Goal: Task Accomplishment & Management: Manage account settings

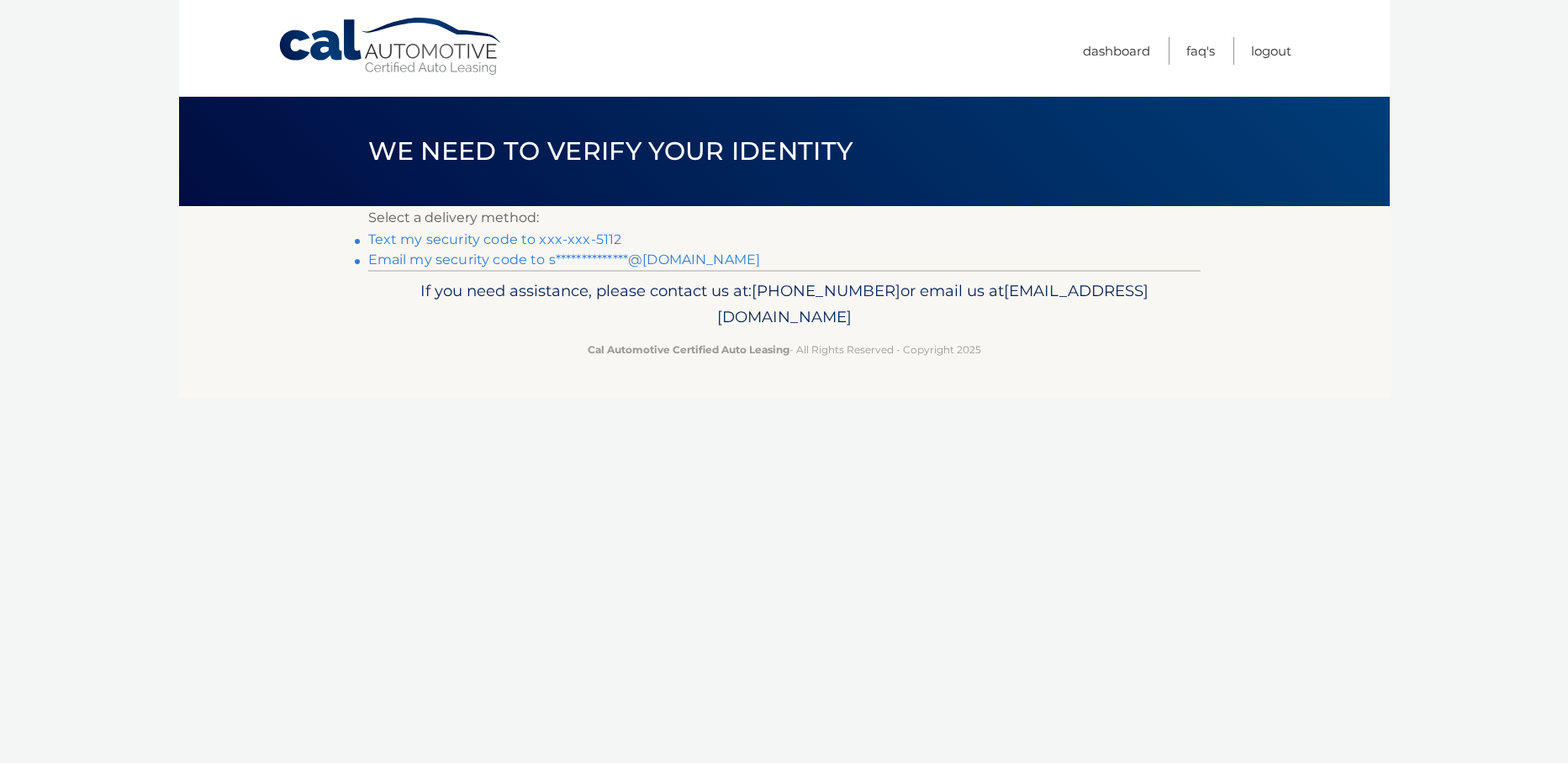
click at [478, 238] on link "Text my security code to xxx-xxx-5112" at bounding box center [496, 239] width 254 height 16
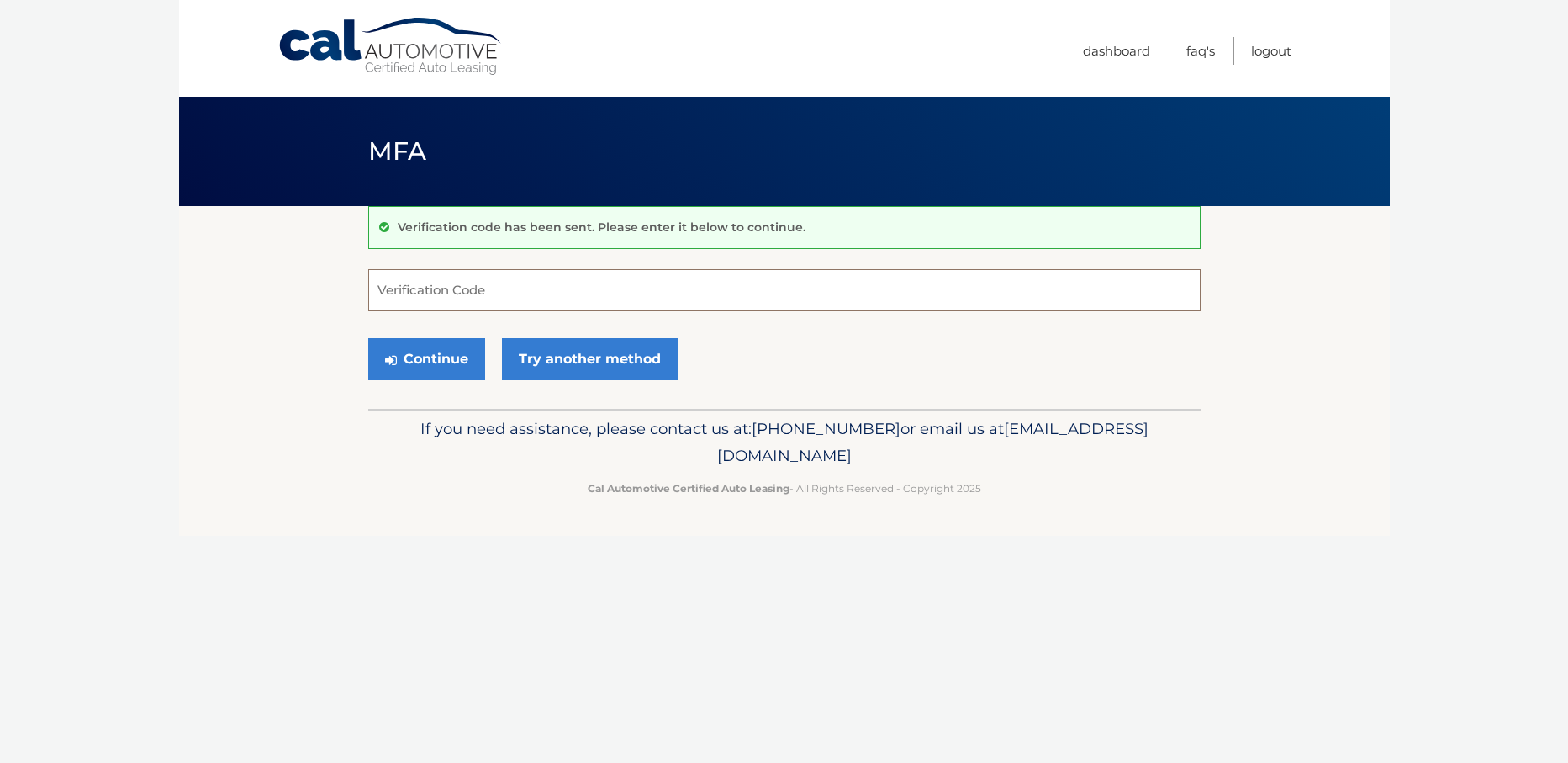
click at [483, 296] on input "Verification Code" at bounding box center [784, 290] width 832 height 42
click at [466, 295] on input "Verification Code" at bounding box center [784, 290] width 832 height 42
type input "351413"
click at [439, 354] on button "Continue" at bounding box center [427, 359] width 117 height 42
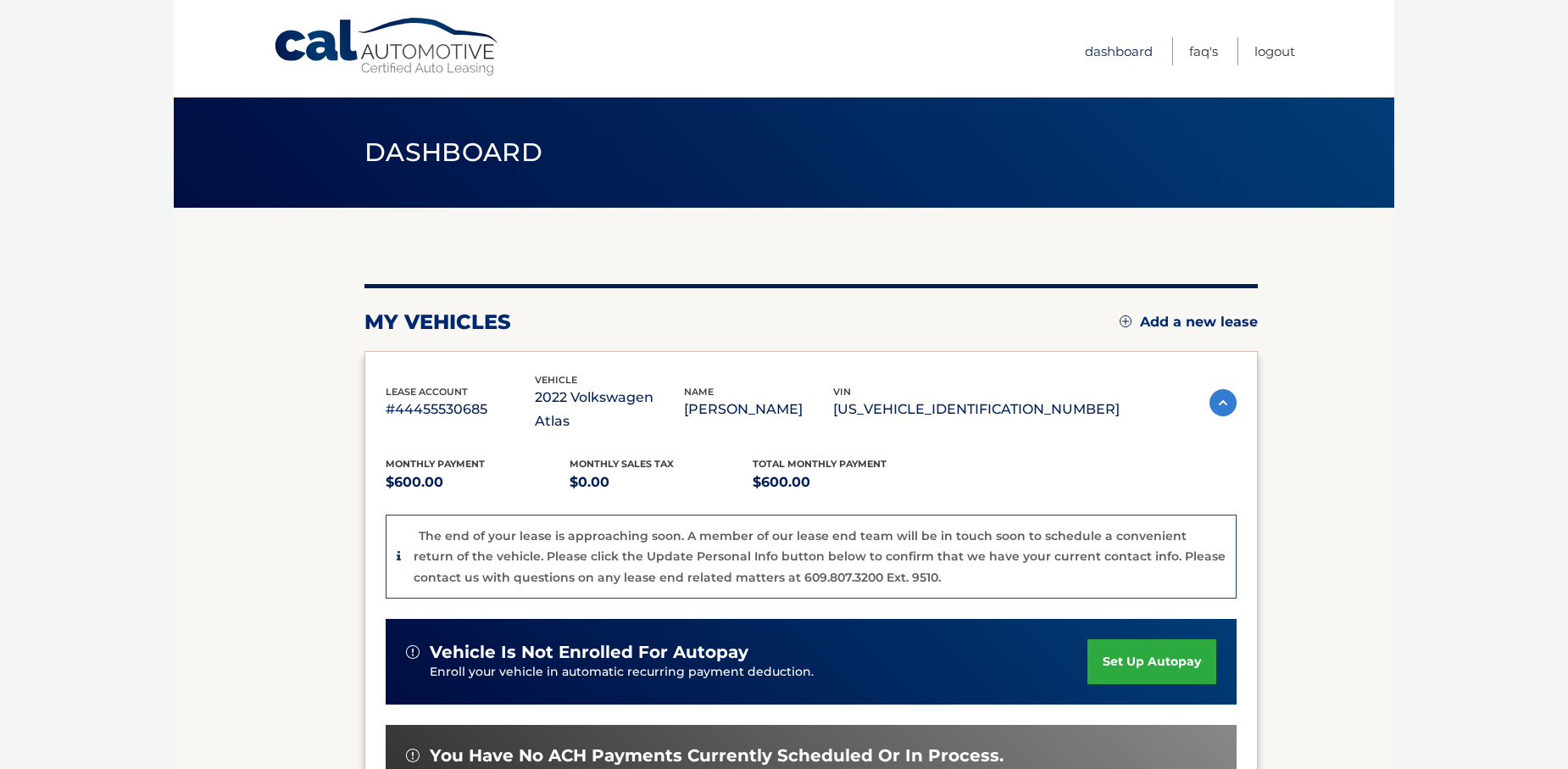
click at [1115, 44] on link "Dashboard" at bounding box center [1119, 51] width 68 height 28
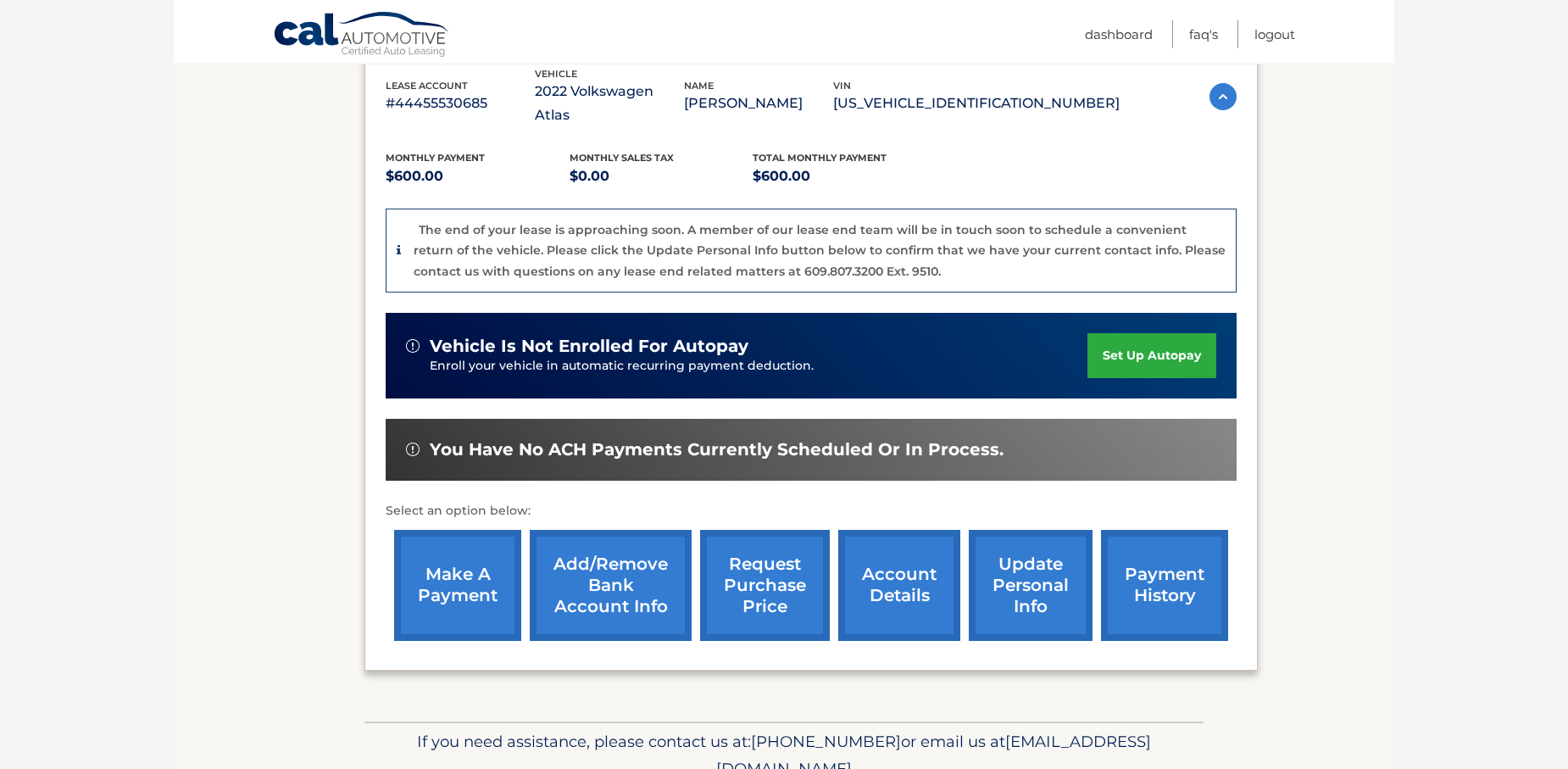
scroll to position [363, 0]
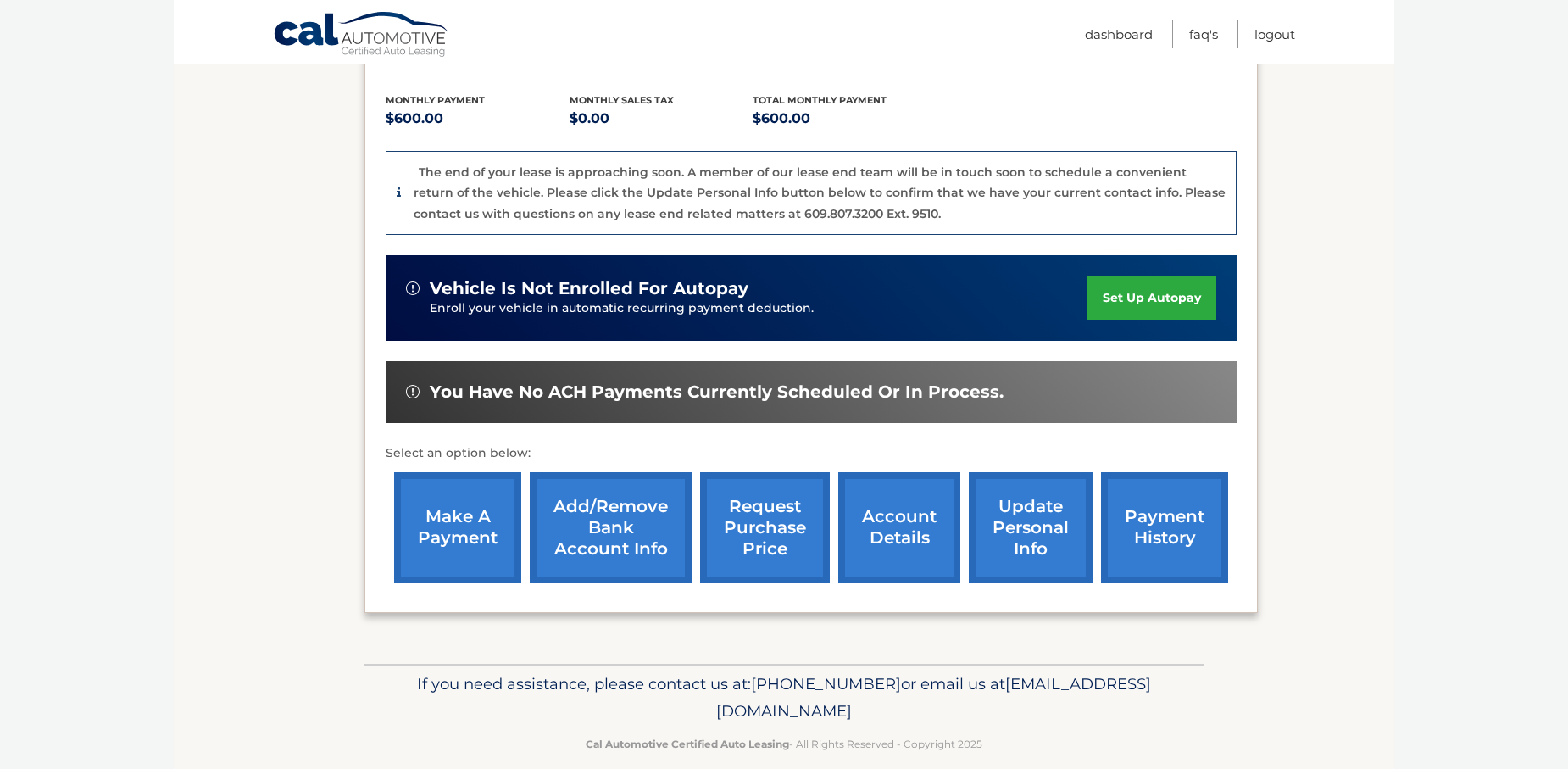
click at [887, 508] on link "account details" at bounding box center [899, 527] width 122 height 111
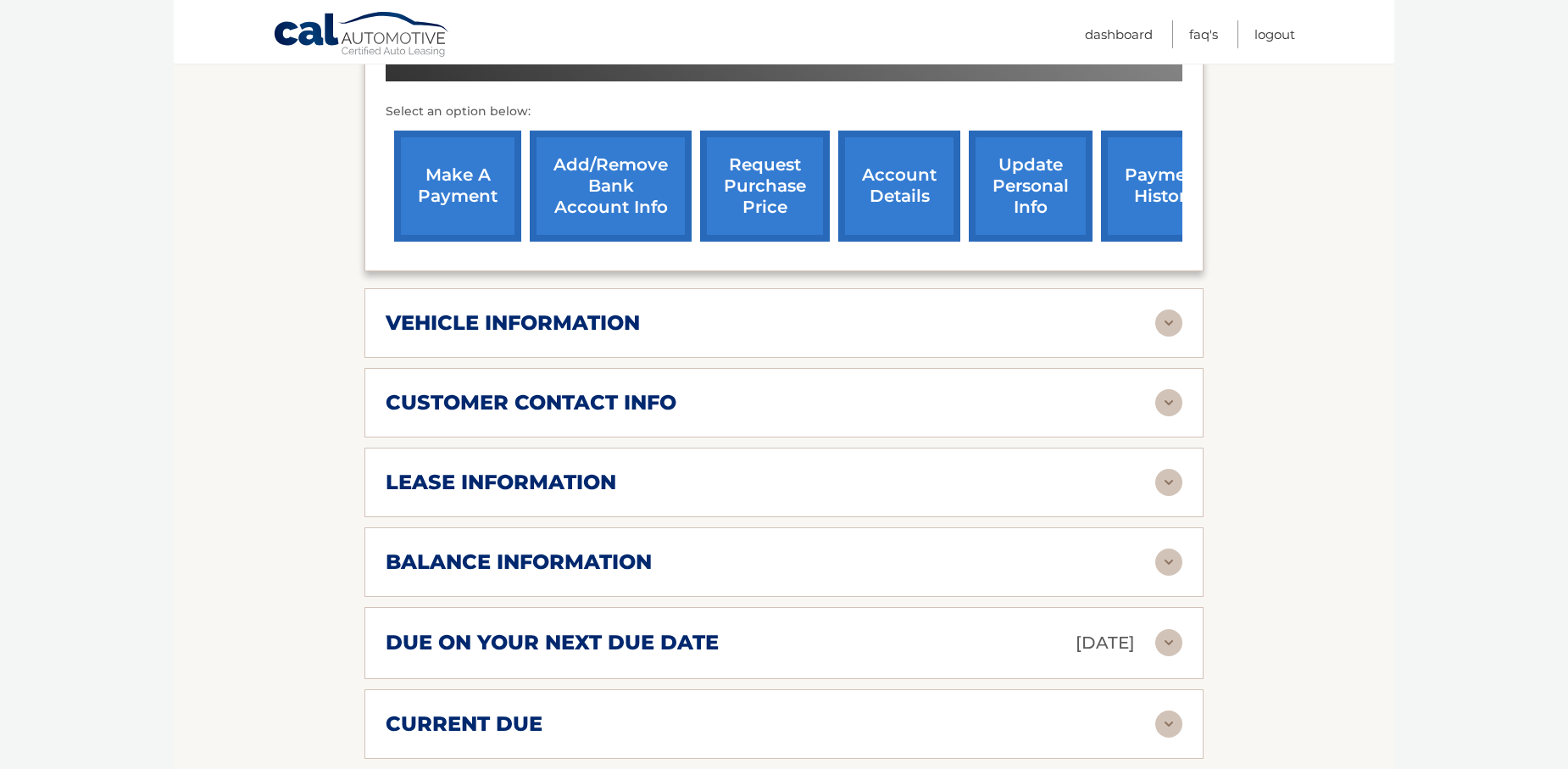
scroll to position [594, 0]
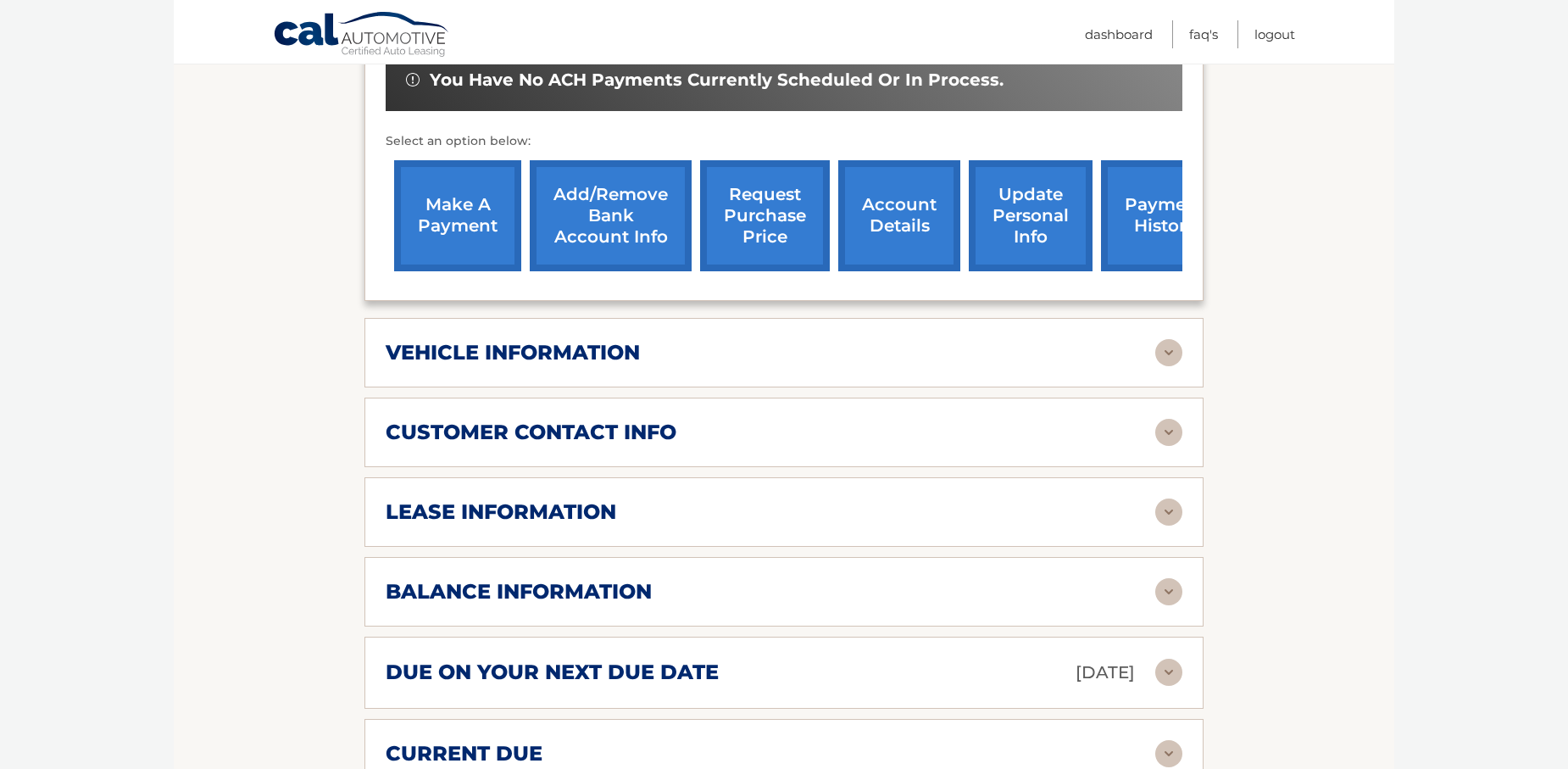
click at [1157, 339] on img at bounding box center [1169, 353] width 27 height 27
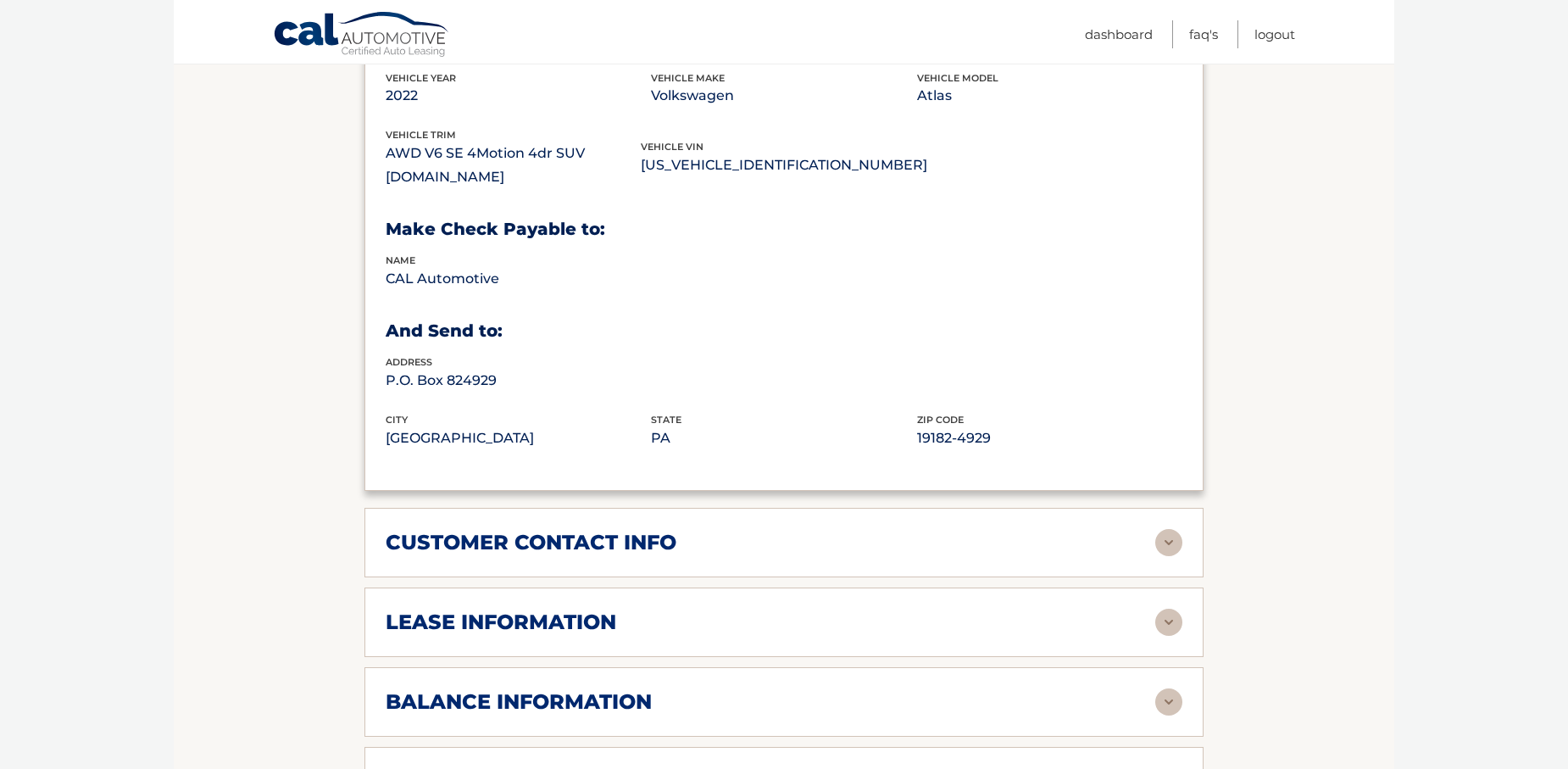
scroll to position [1186, 0]
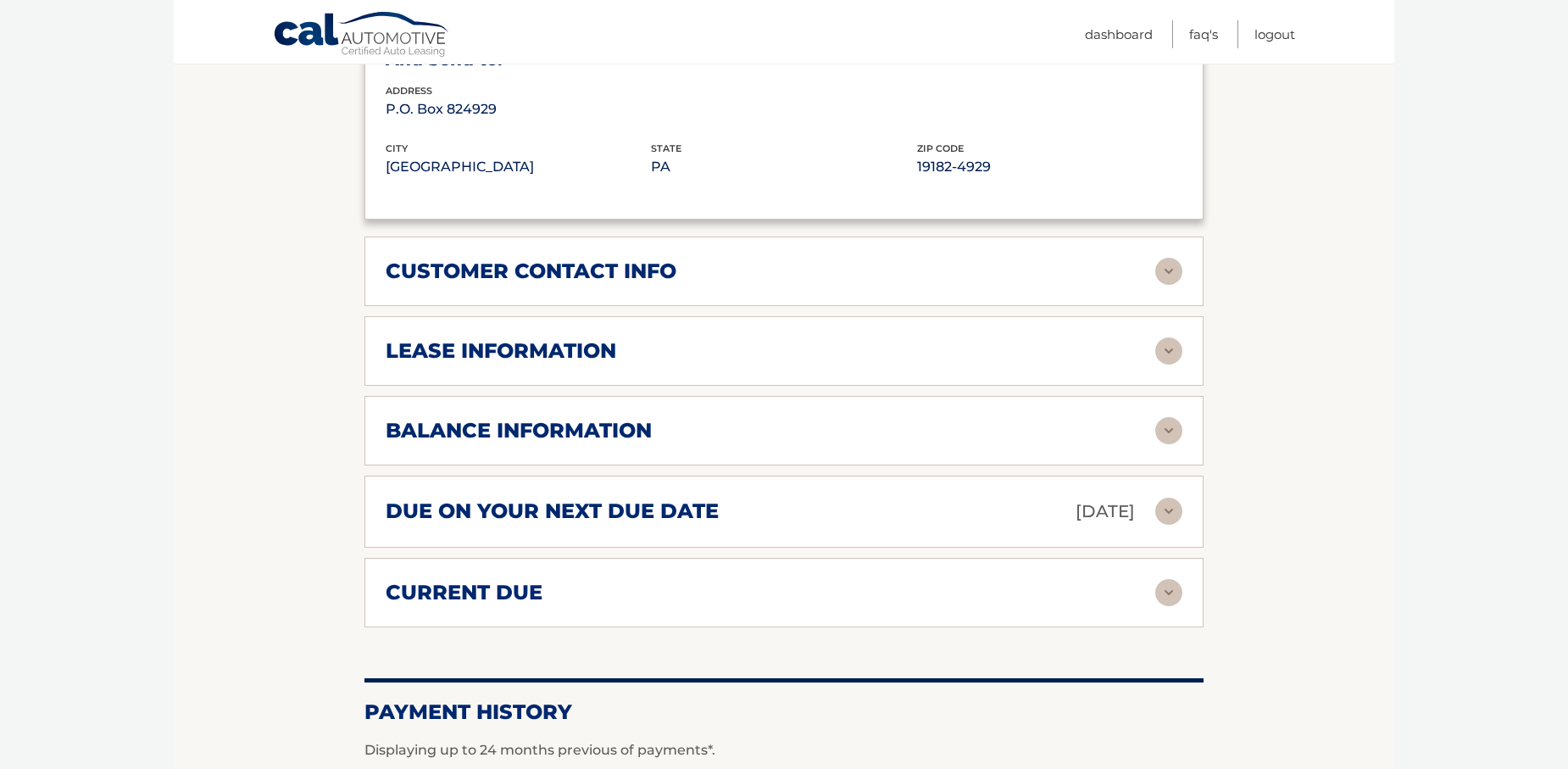
click at [1172, 338] on img at bounding box center [1169, 351] width 27 height 27
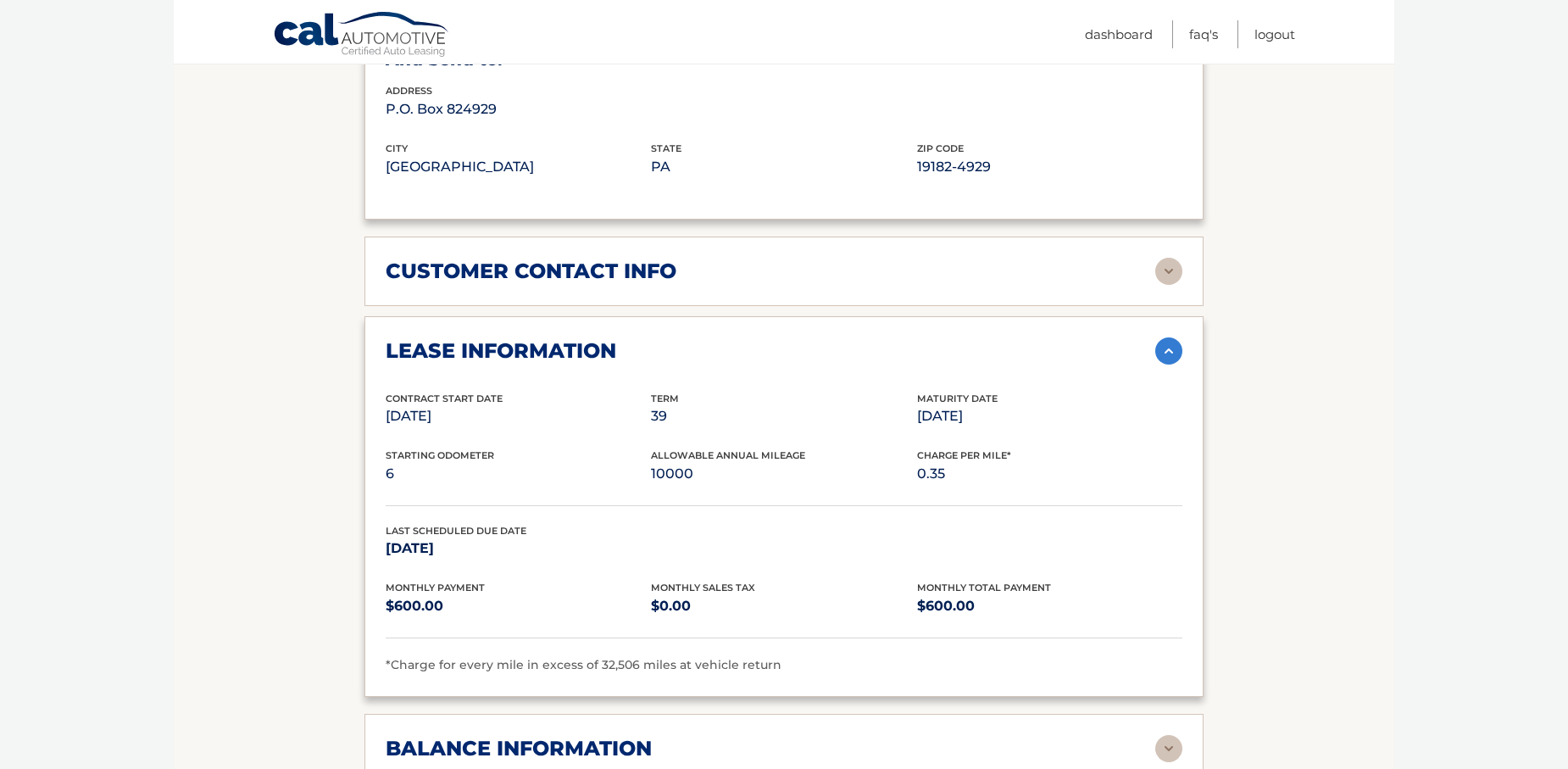
click at [1169, 338] on img at bounding box center [1169, 351] width 27 height 27
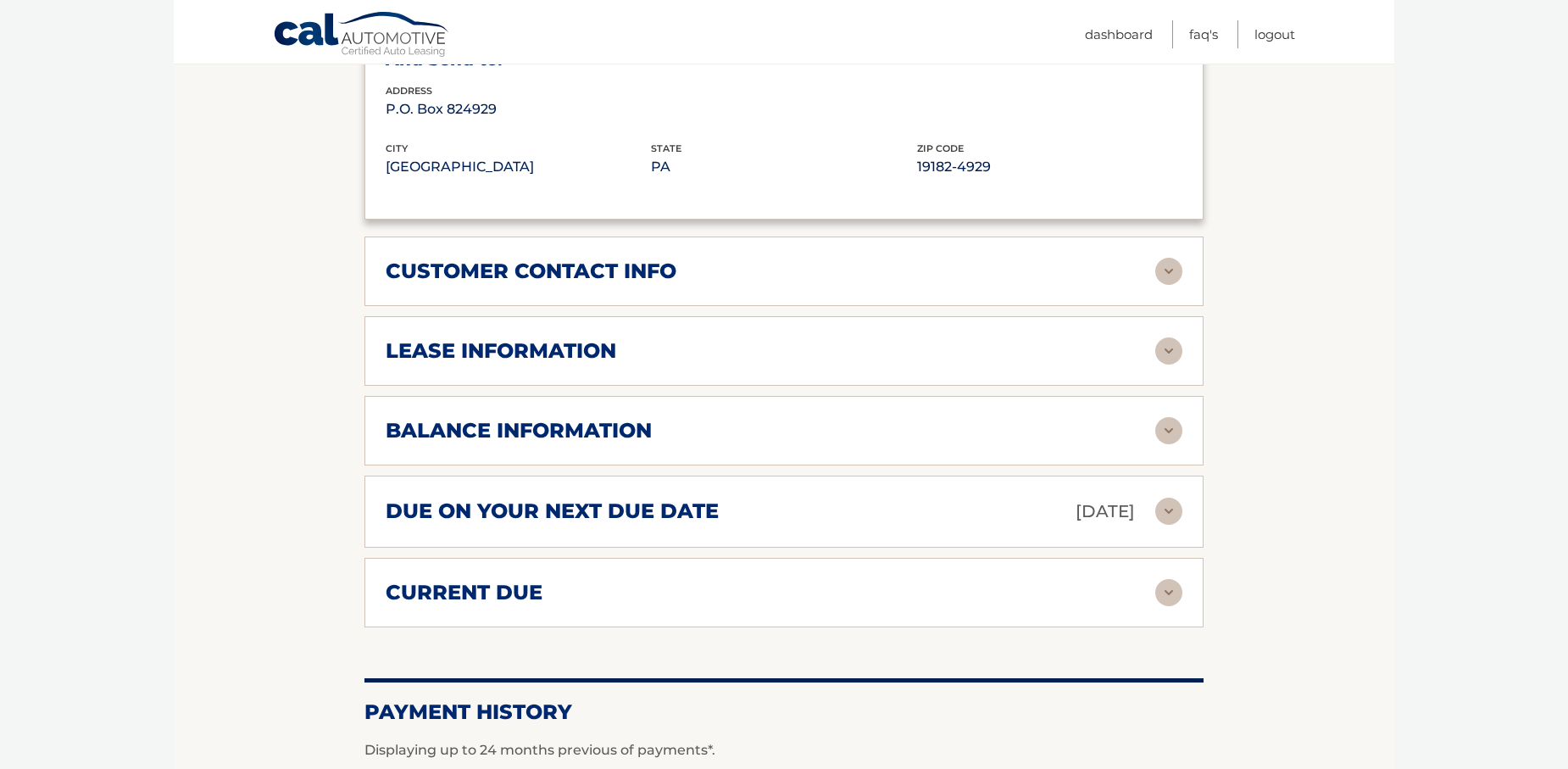
click at [1178, 417] on img at bounding box center [1169, 431] width 27 height 27
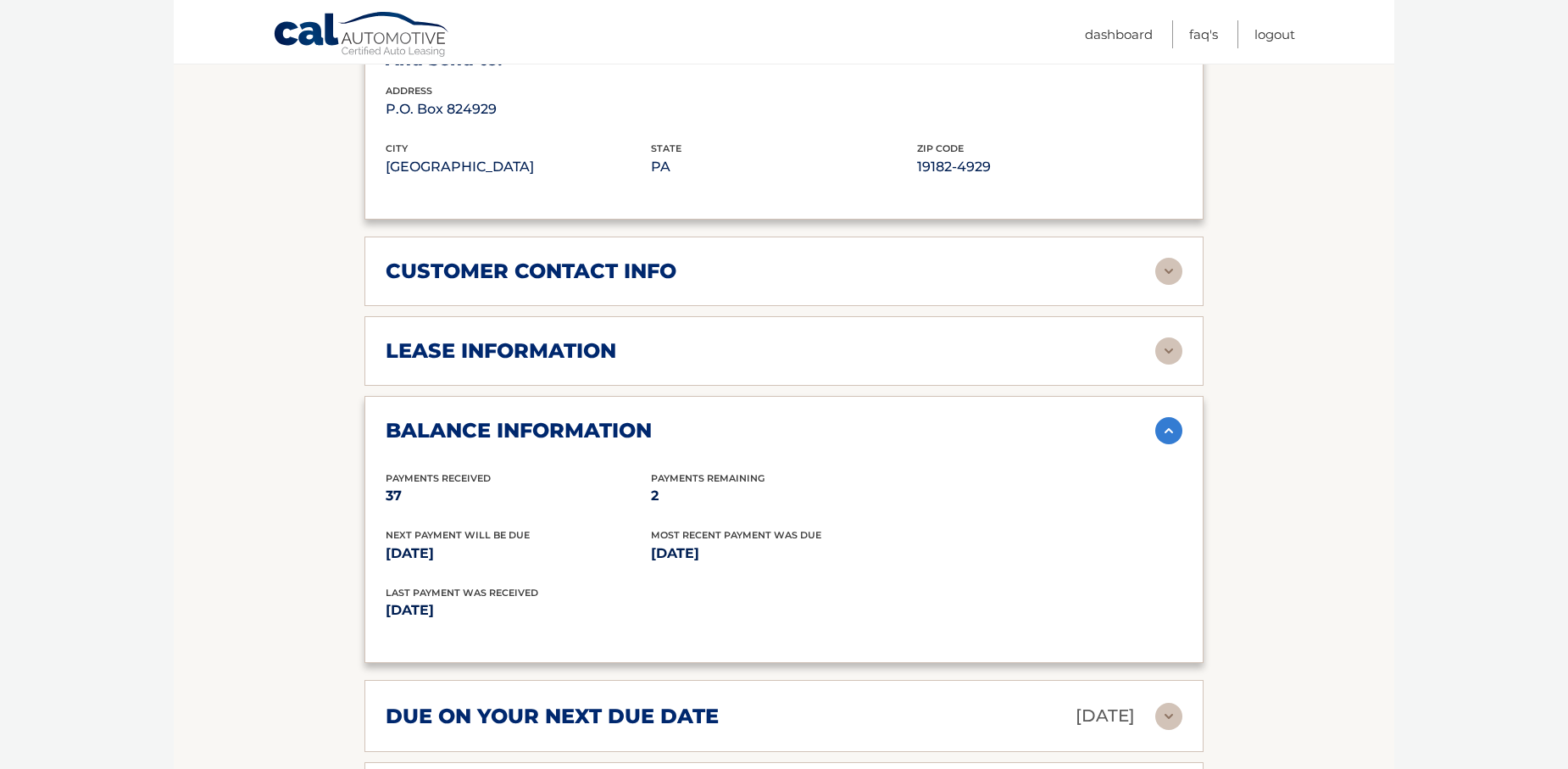
click at [1167, 417] on img at bounding box center [1169, 431] width 27 height 27
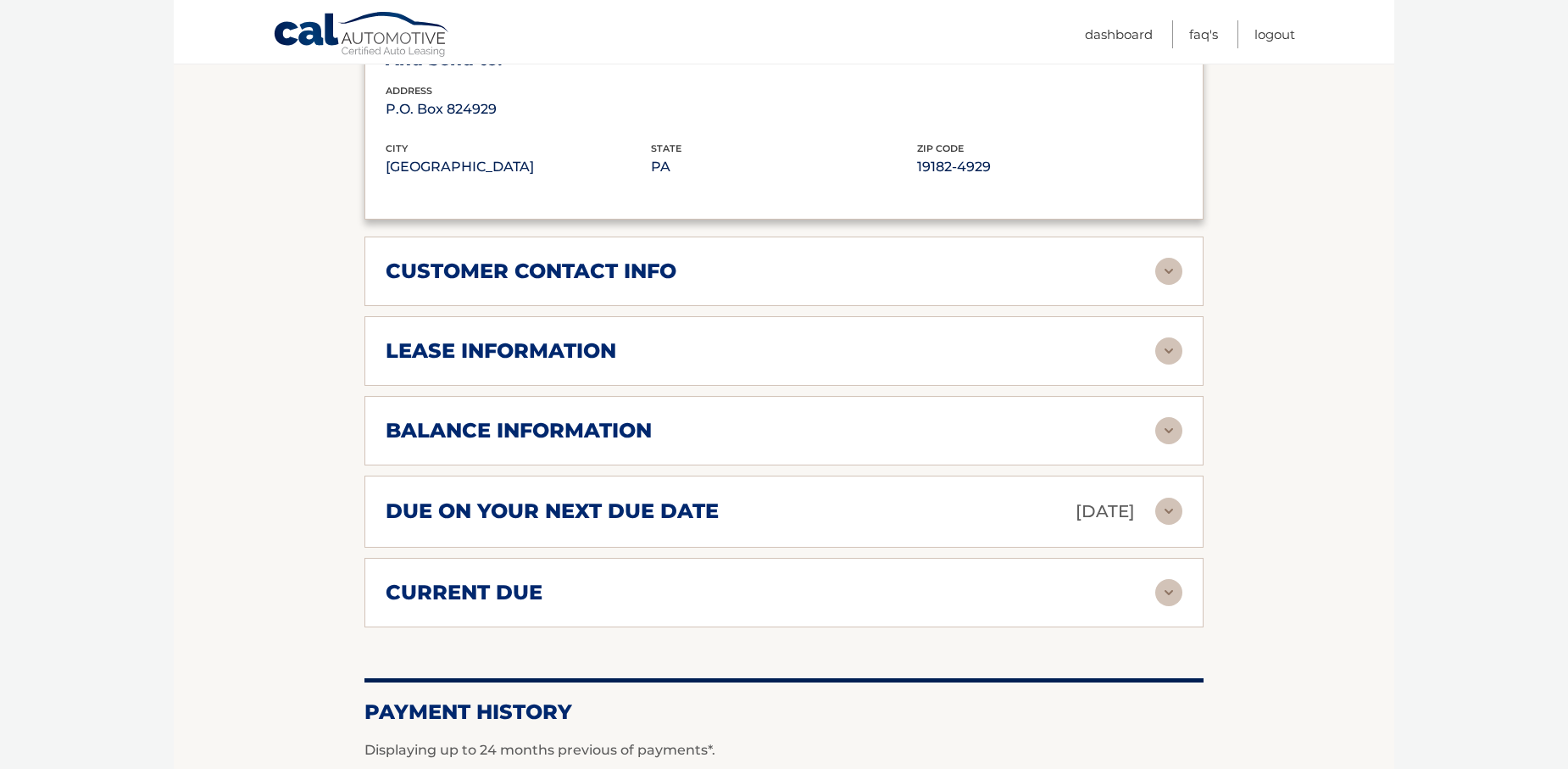
click at [1170, 498] on img at bounding box center [1169, 511] width 27 height 27
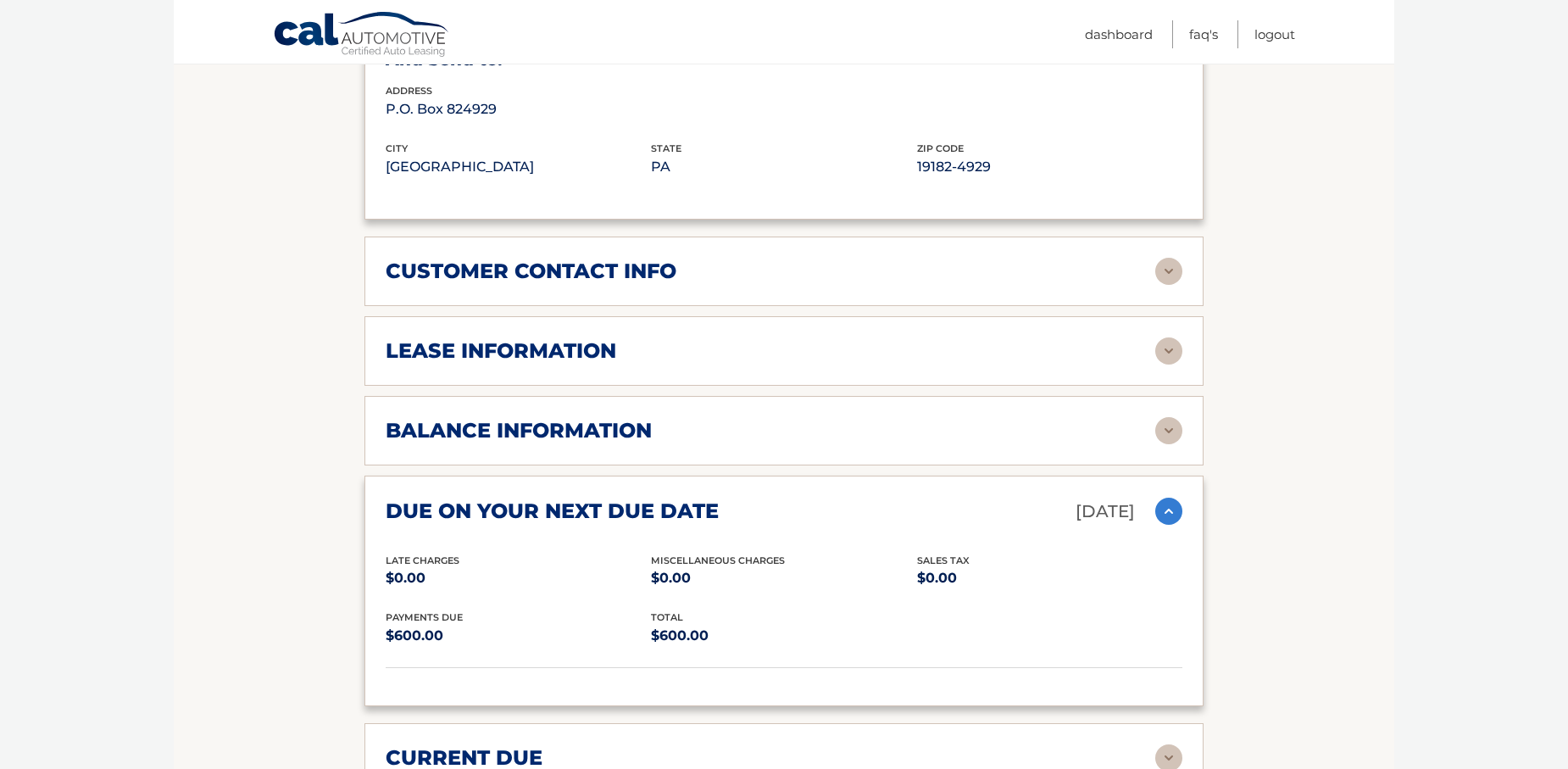
click at [1170, 498] on img at bounding box center [1169, 511] width 27 height 27
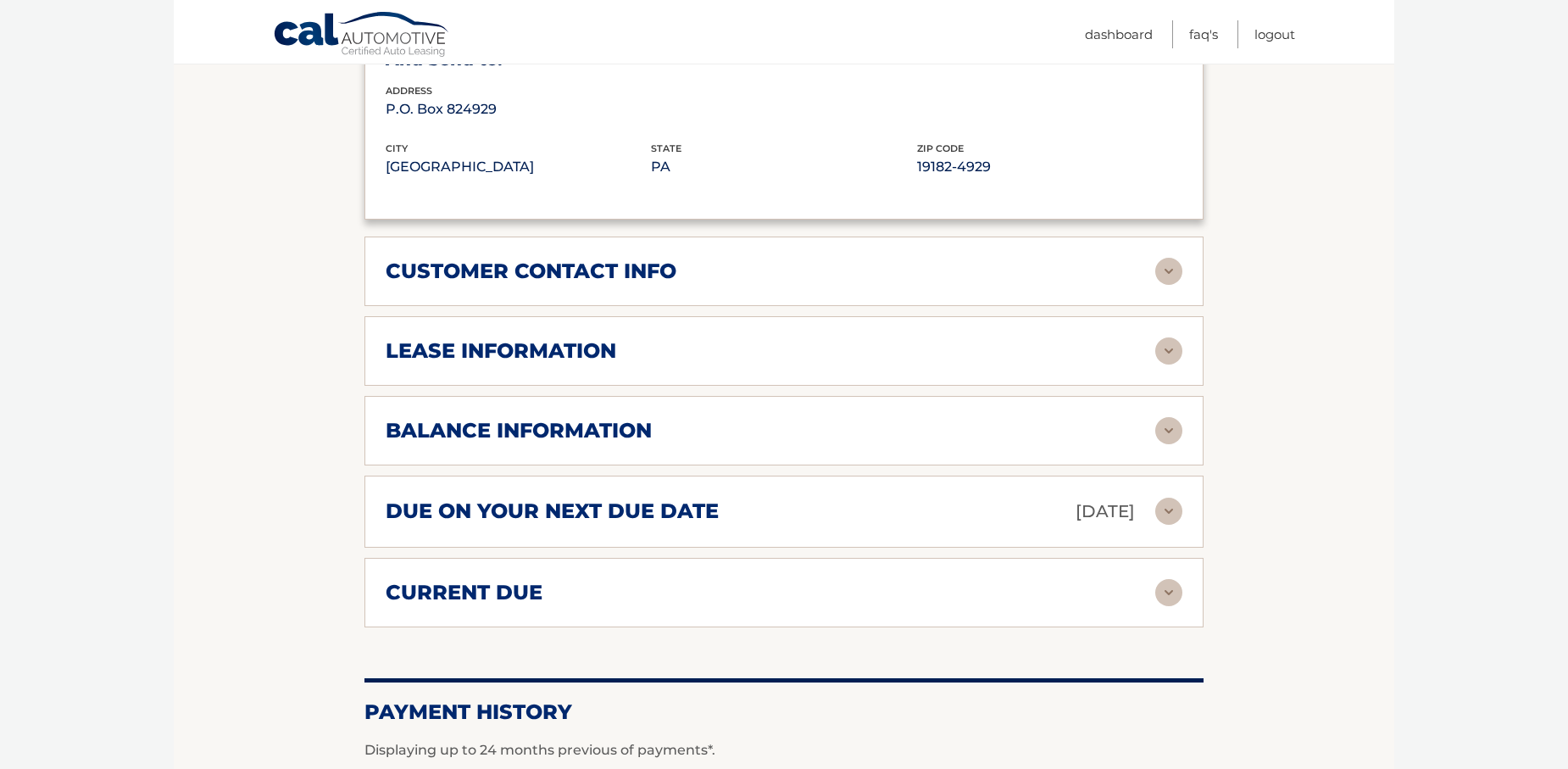
click at [1171, 579] on img at bounding box center [1169, 593] width 27 height 27
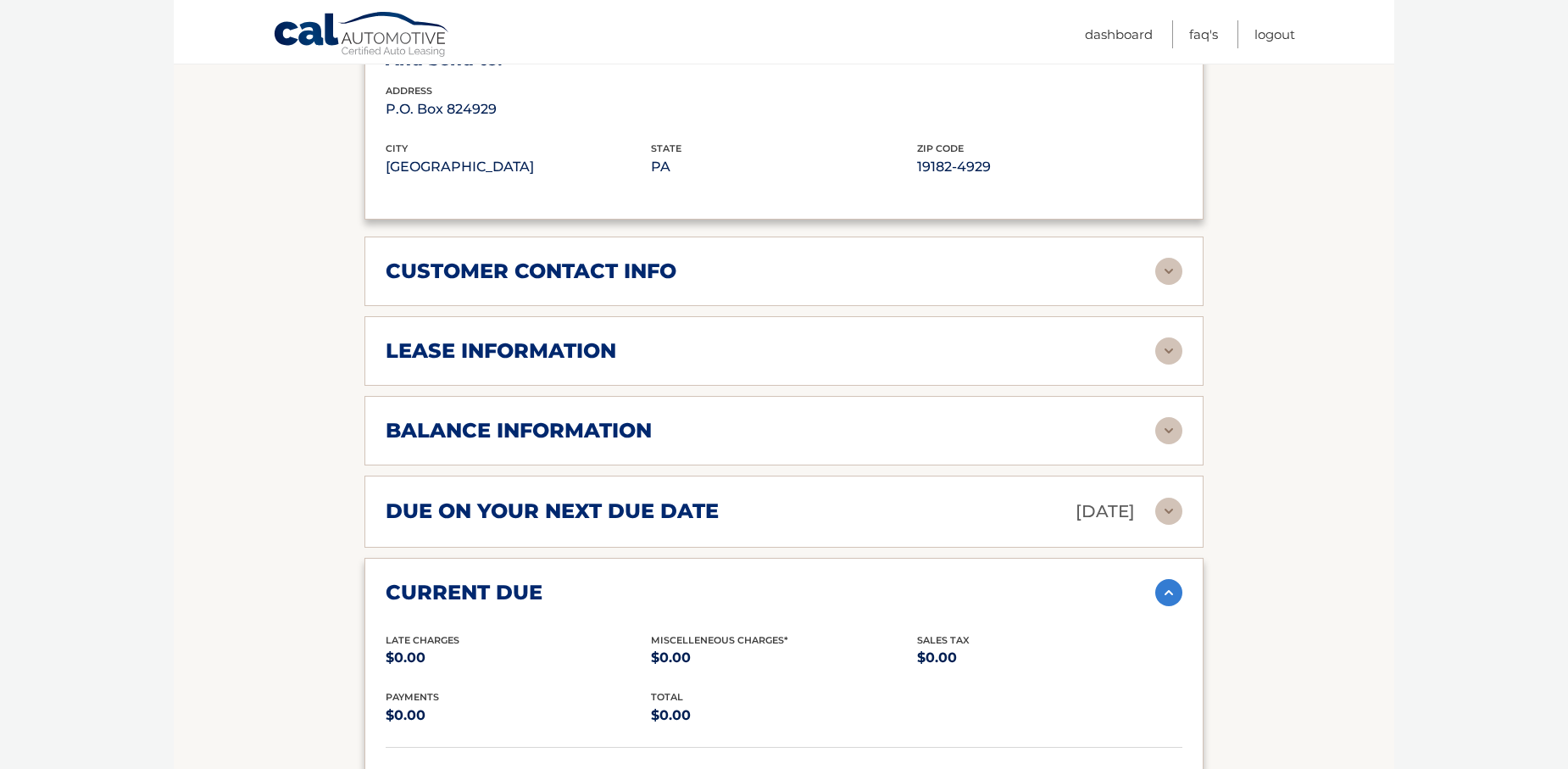
click at [1171, 579] on img at bounding box center [1169, 593] width 27 height 27
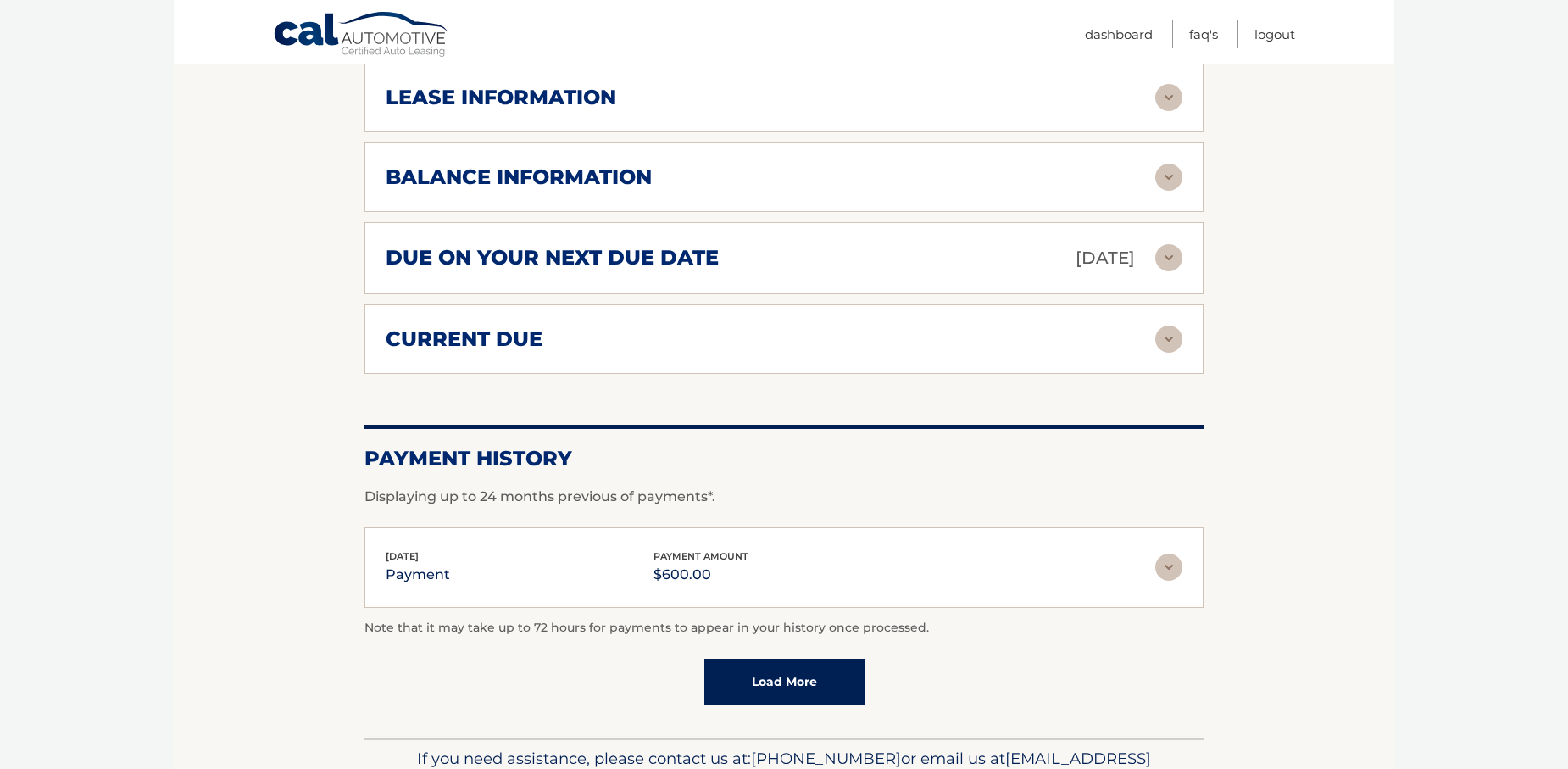
scroll to position [1440, 0]
click at [1169, 552] on img at bounding box center [1169, 566] width 27 height 27
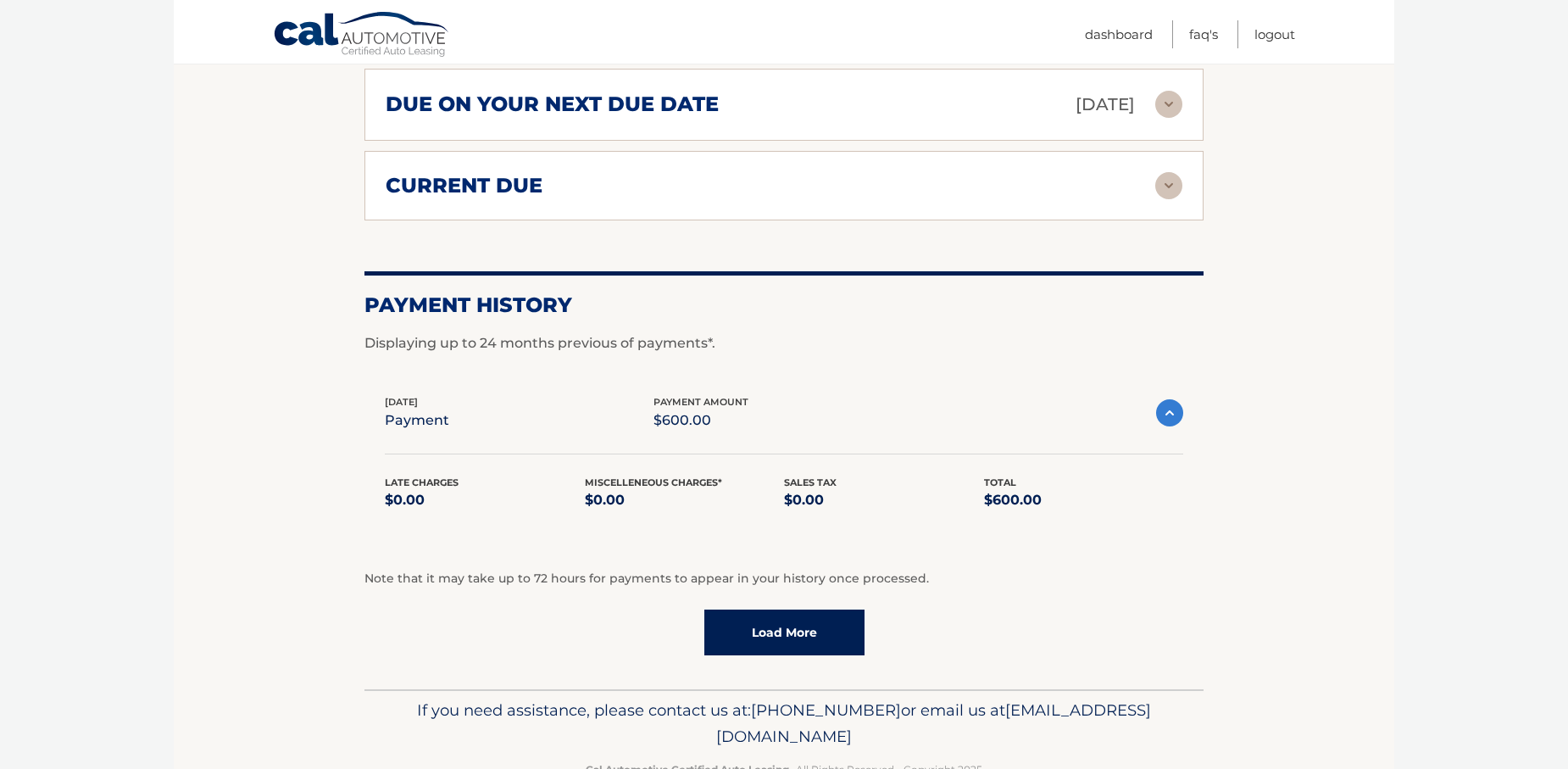
scroll to position [1619, 0]
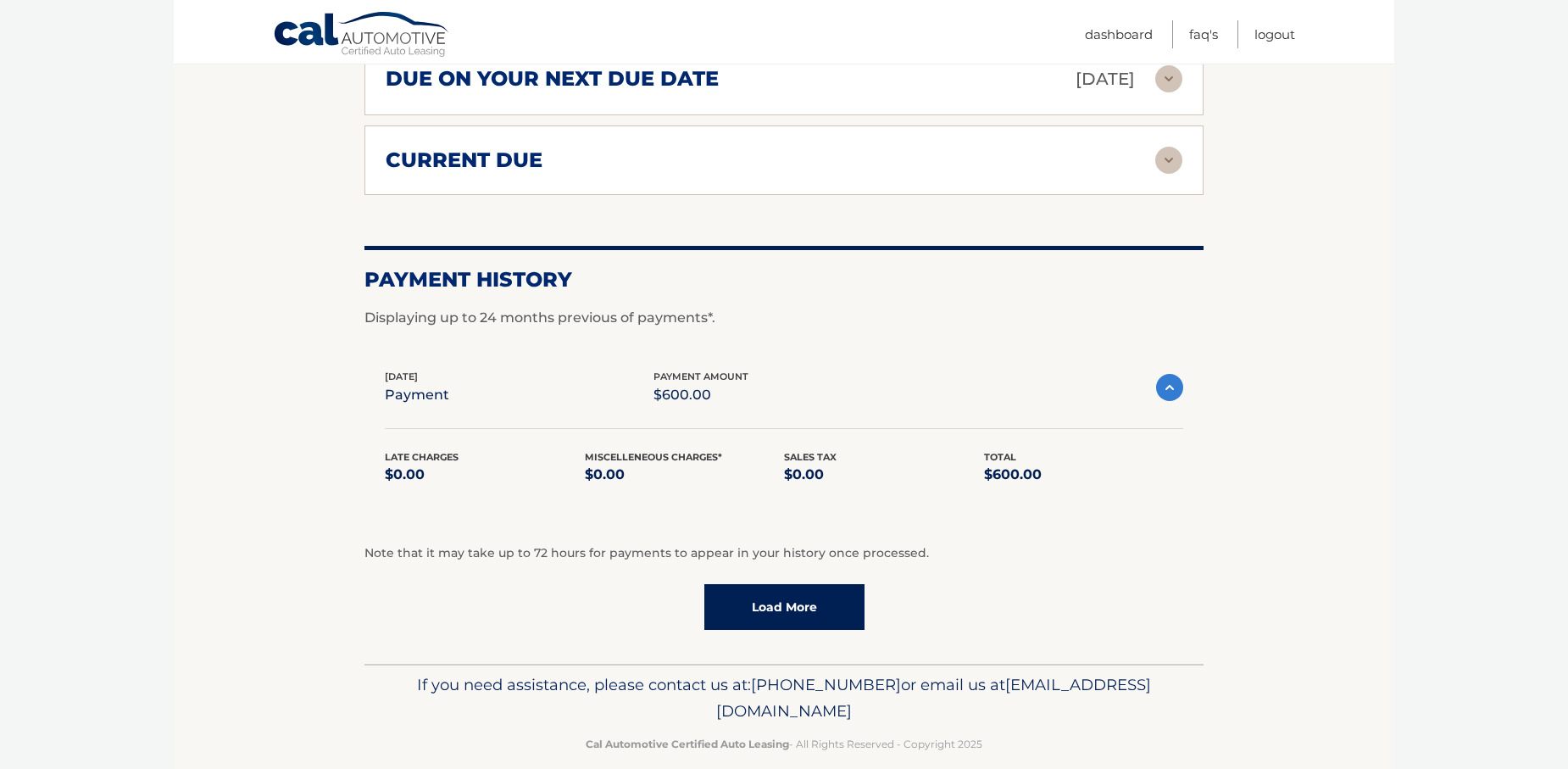
click at [1167, 373] on img at bounding box center [1170, 387] width 27 height 27
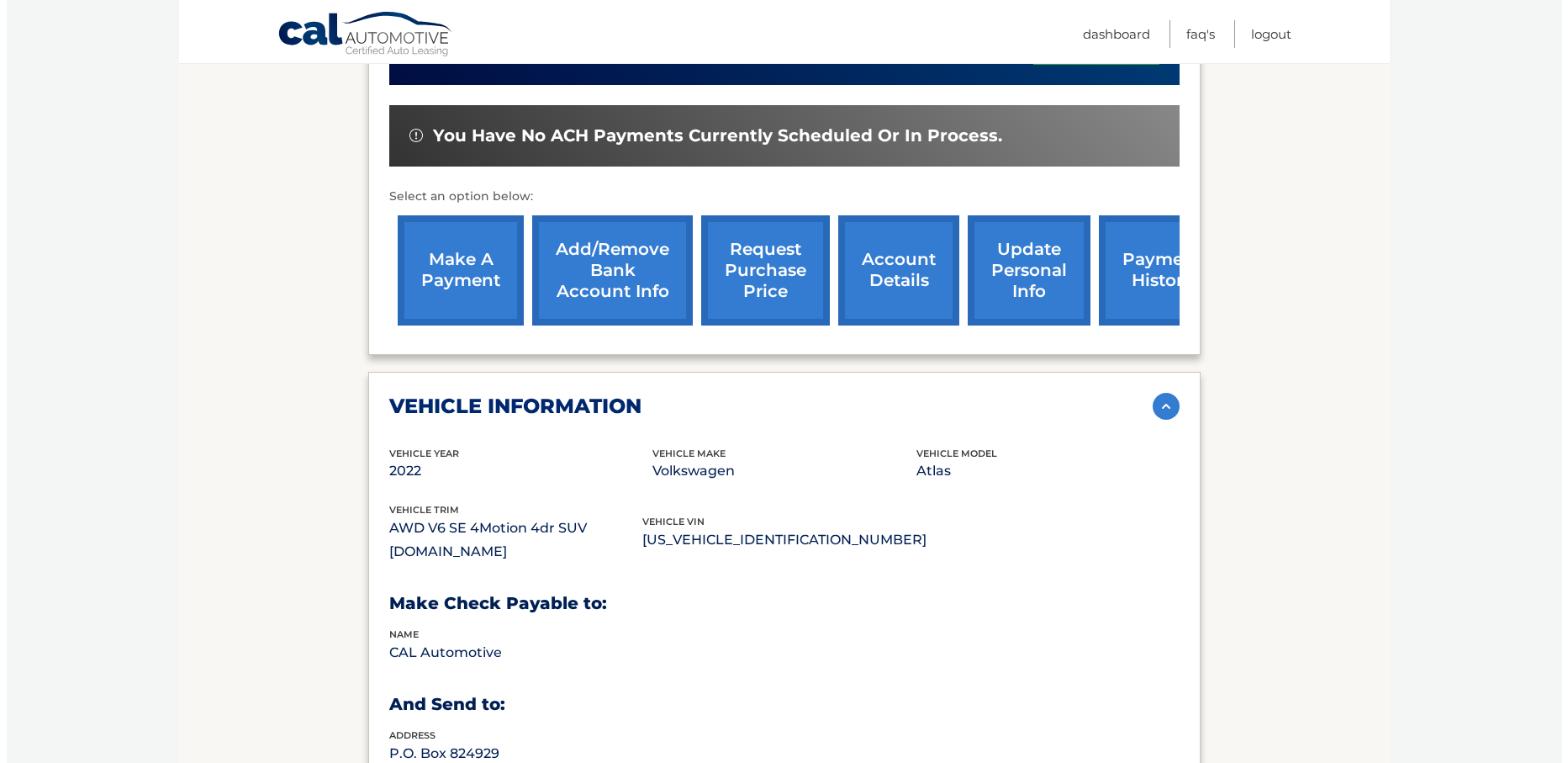
scroll to position [409, 0]
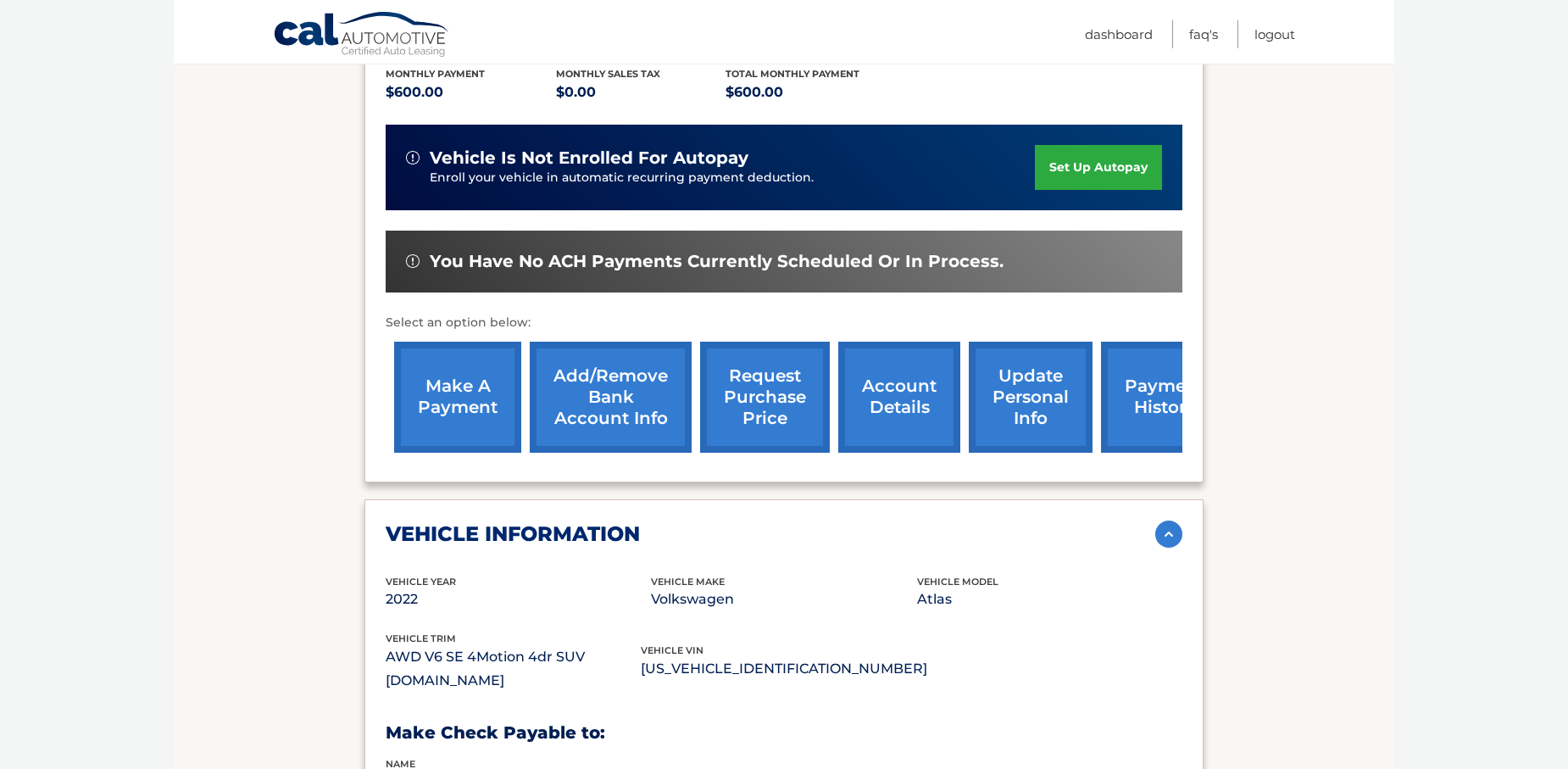
click at [750, 385] on link "request purchase price" at bounding box center [765, 397] width 130 height 111
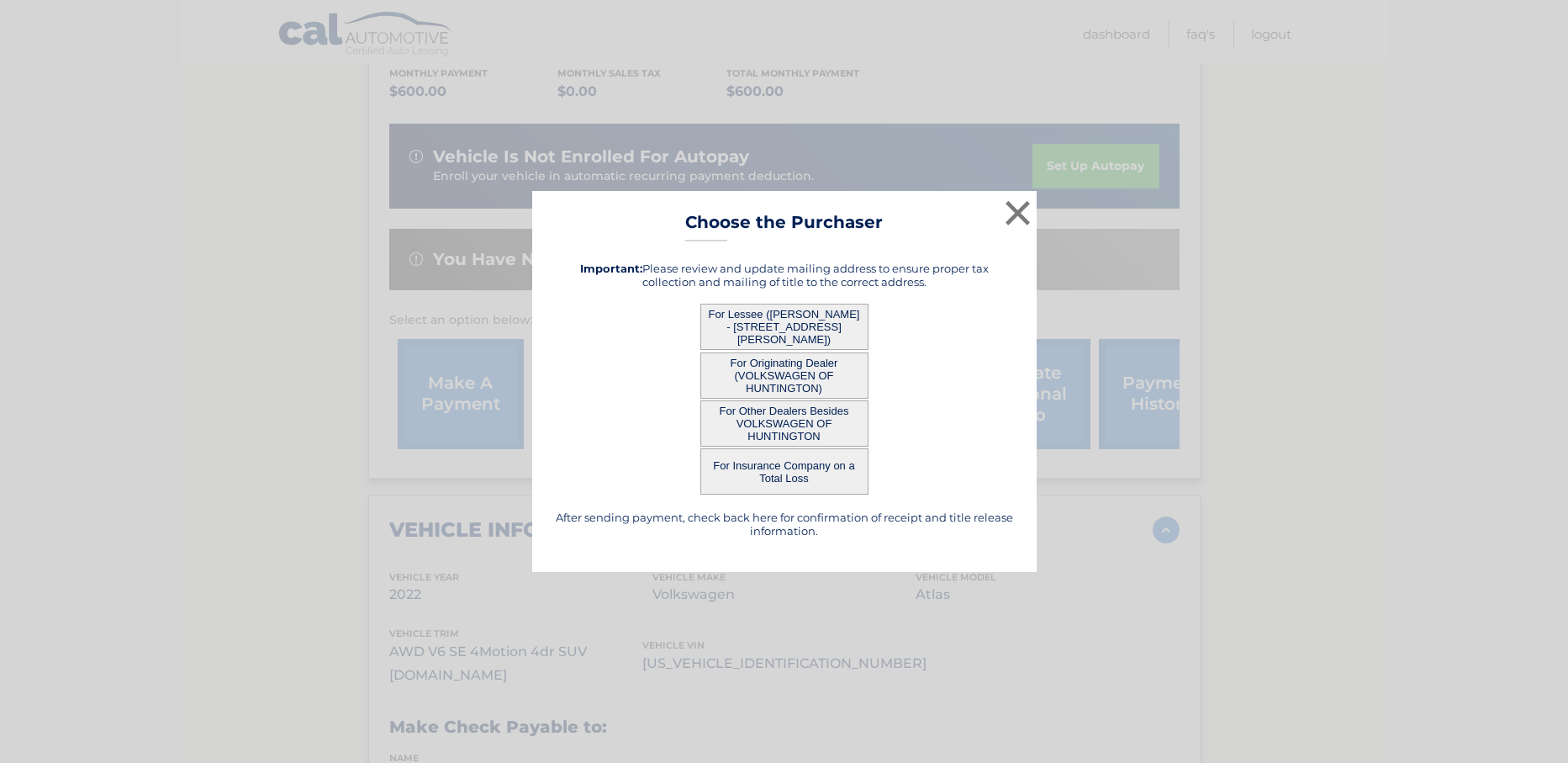
click at [782, 322] on button "For Lessee ([PERSON_NAME] - [STREET_ADDRESS][PERSON_NAME])" at bounding box center [784, 327] width 168 height 46
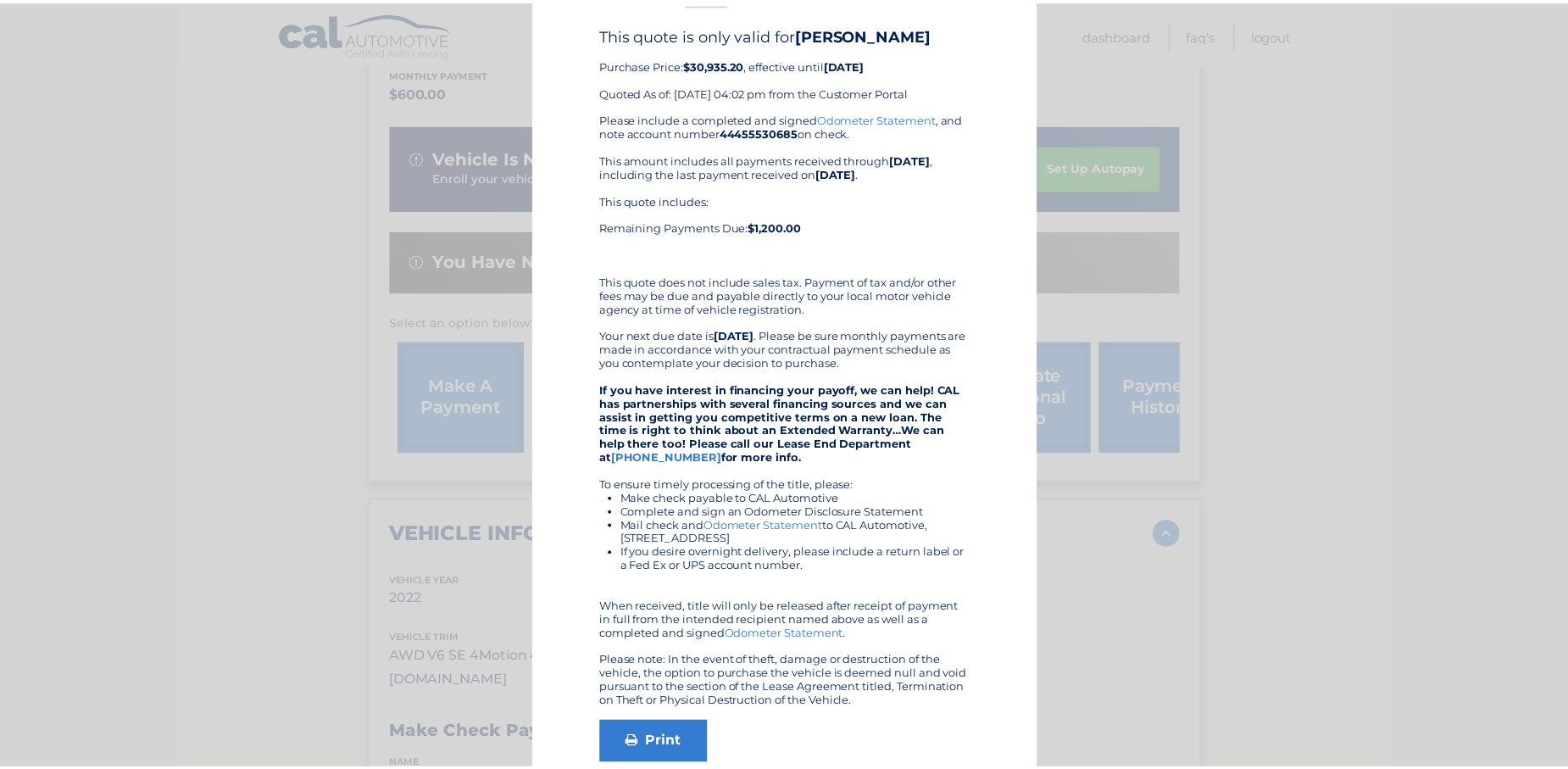
scroll to position [0, 0]
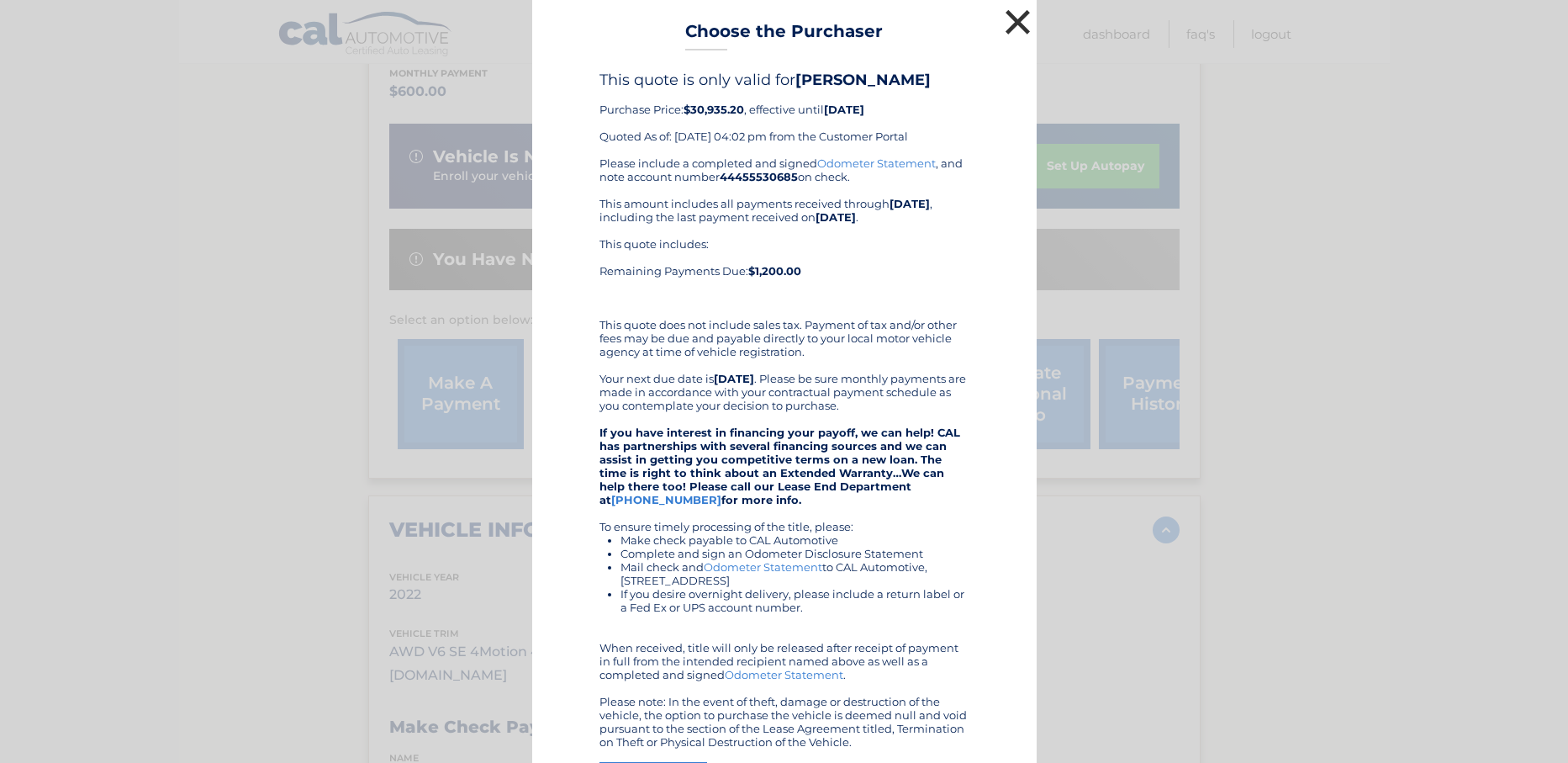
click at [1010, 27] on button "×" at bounding box center [1018, 22] width 34 height 34
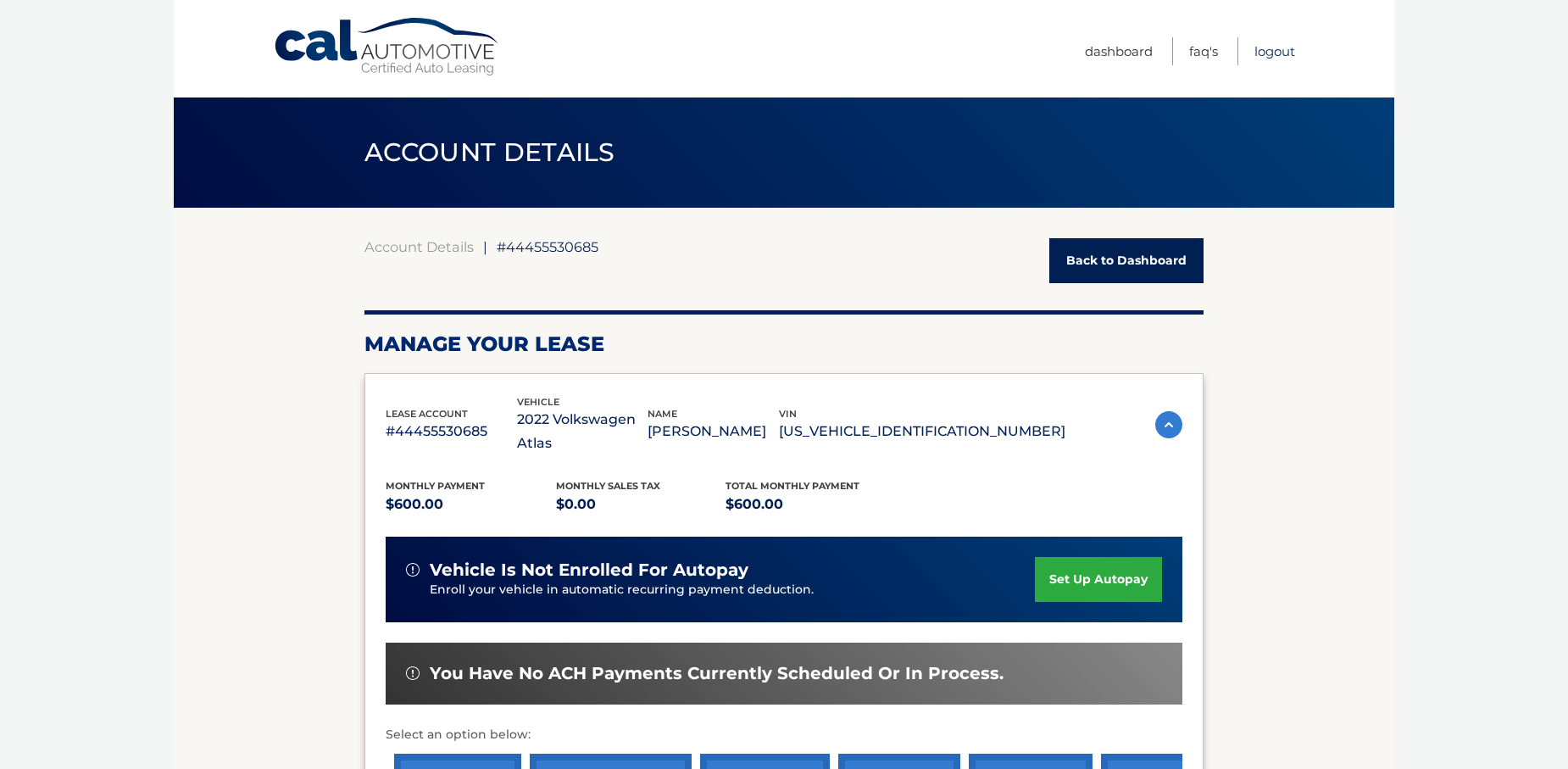
click at [1277, 45] on link "Logout" at bounding box center [1274, 51] width 40 height 28
